Goal: Submit feedback/report problem

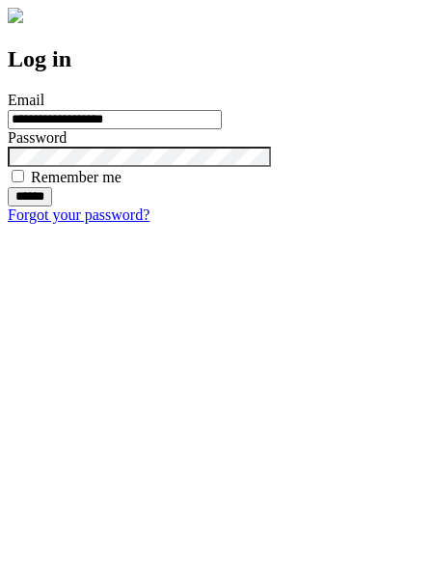
type input "**********"
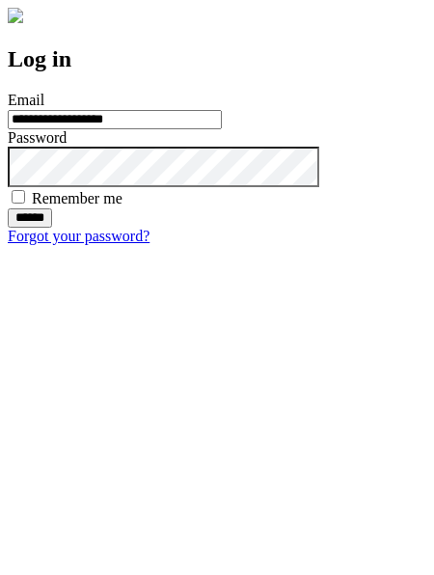
click at [52, 228] on input "******" at bounding box center [30, 218] width 44 height 19
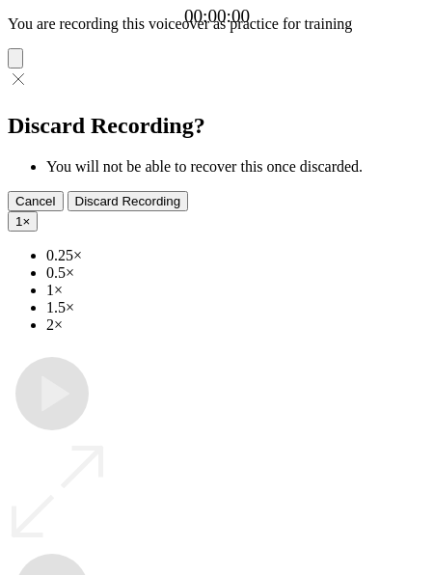
type input "**********"
